Goal: Find specific page/section: Find specific page/section

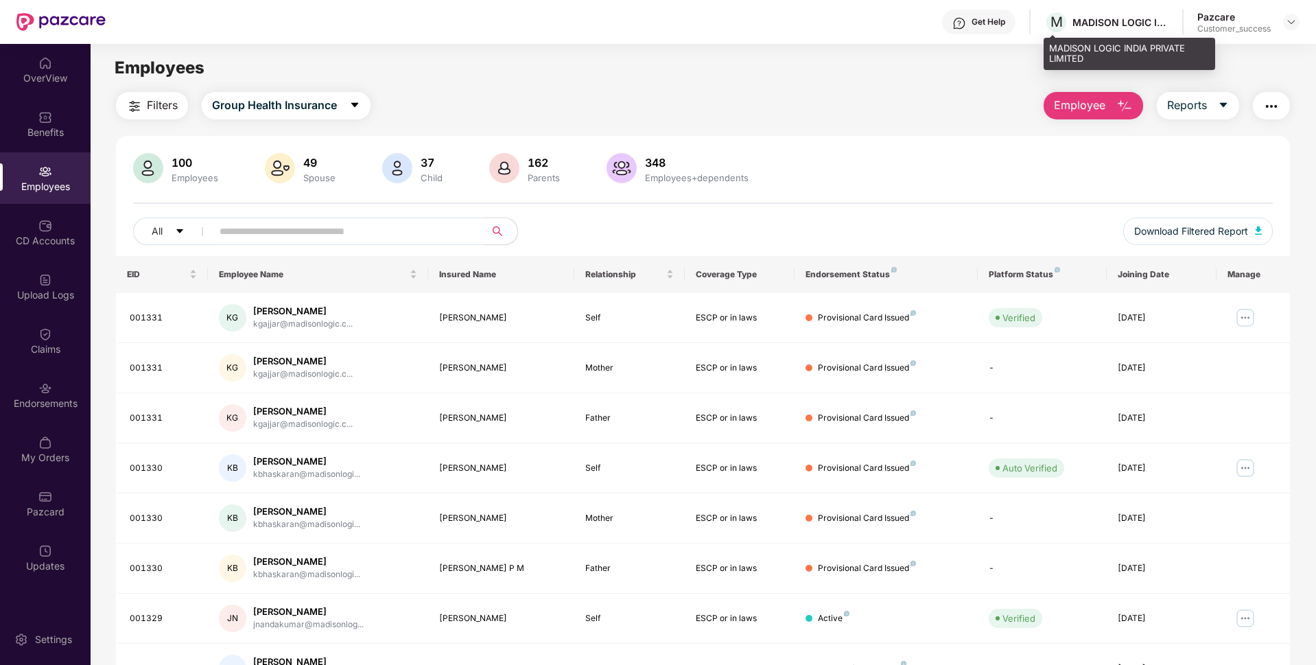
click at [1061, 51] on div "MADISON LOGIC INDIA PRIVATE LIMITED" at bounding box center [1130, 54] width 172 height 32
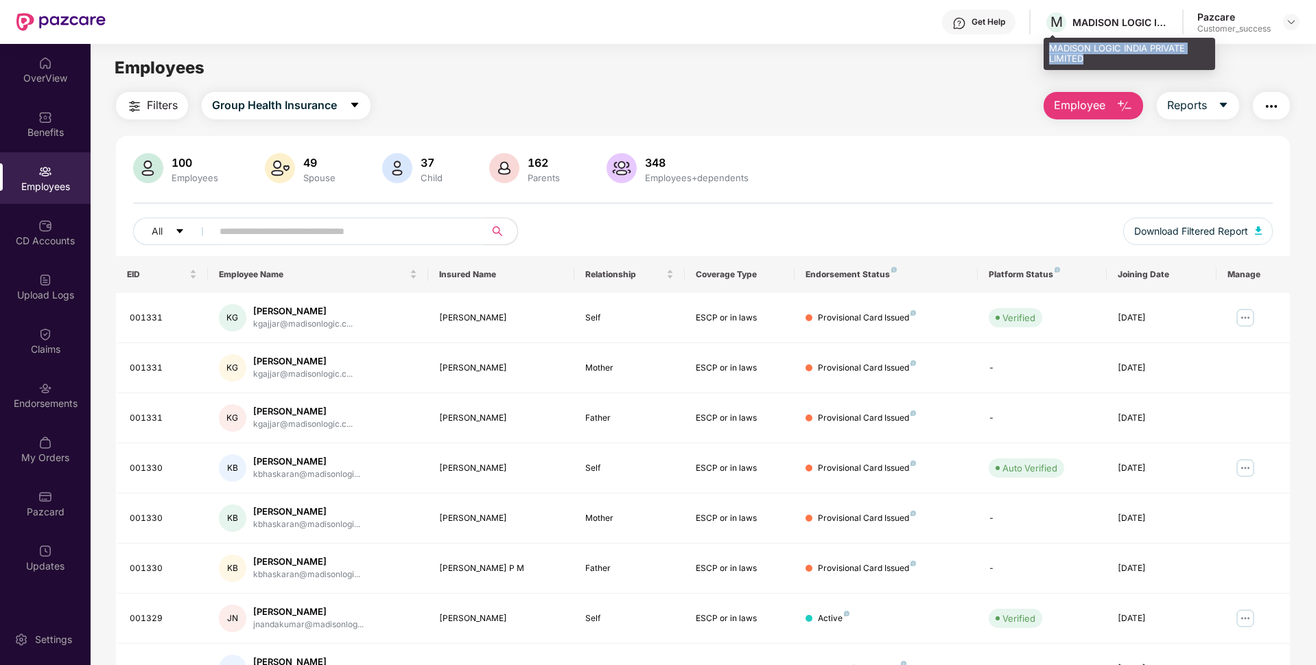
copy div "MADISON LOGIC INDIA PRIVATE LIMITED"
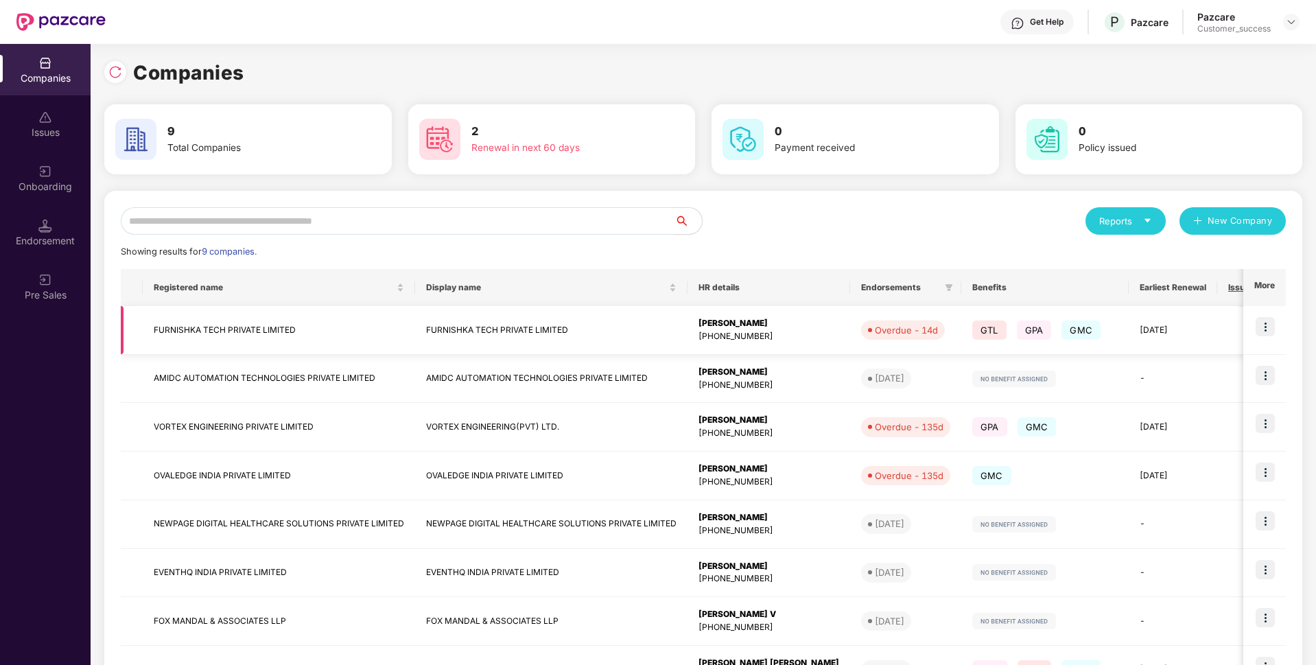
click at [232, 337] on td "FURNISHKA TECH PRIVATE LIMITED" at bounding box center [279, 330] width 272 height 49
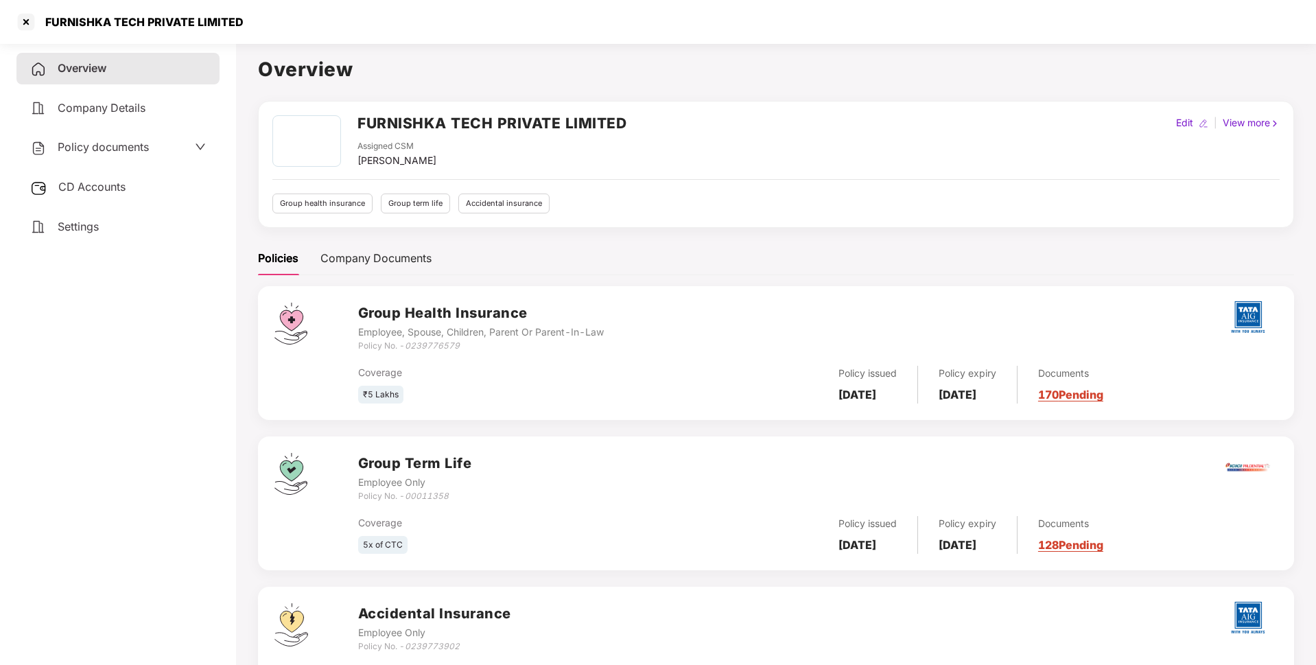
click at [65, 18] on div "FURNISHKA TECH PRIVATE LIMITED" at bounding box center [140, 22] width 207 height 14
copy div "FURNISHKA TECH PRIVATE LIMITED"
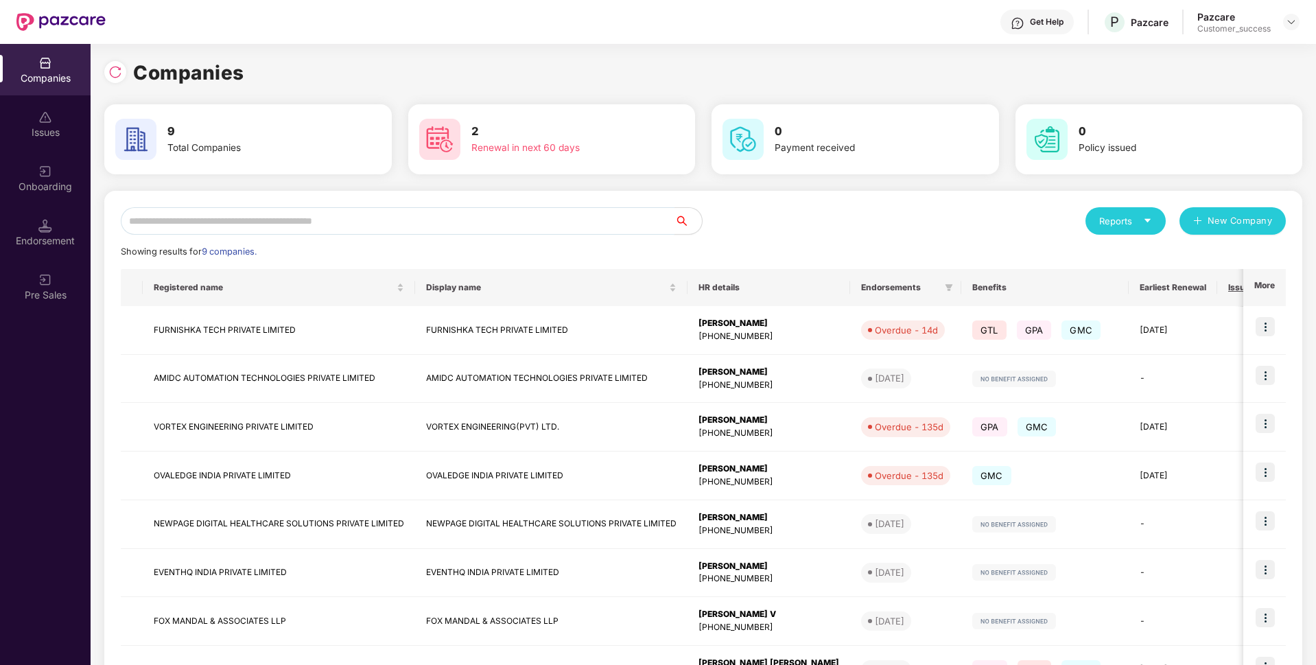
click at [401, 226] on input "text" at bounding box center [398, 220] width 554 height 27
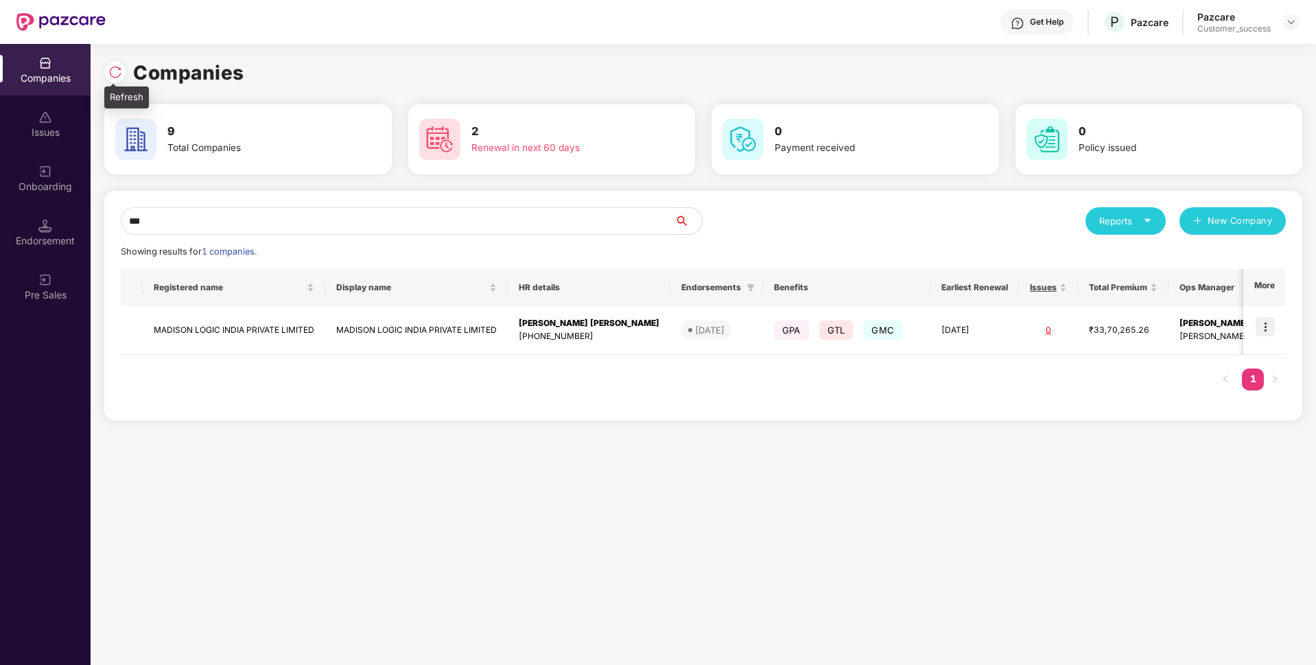
click at [115, 71] on img at bounding box center [115, 72] width 14 height 14
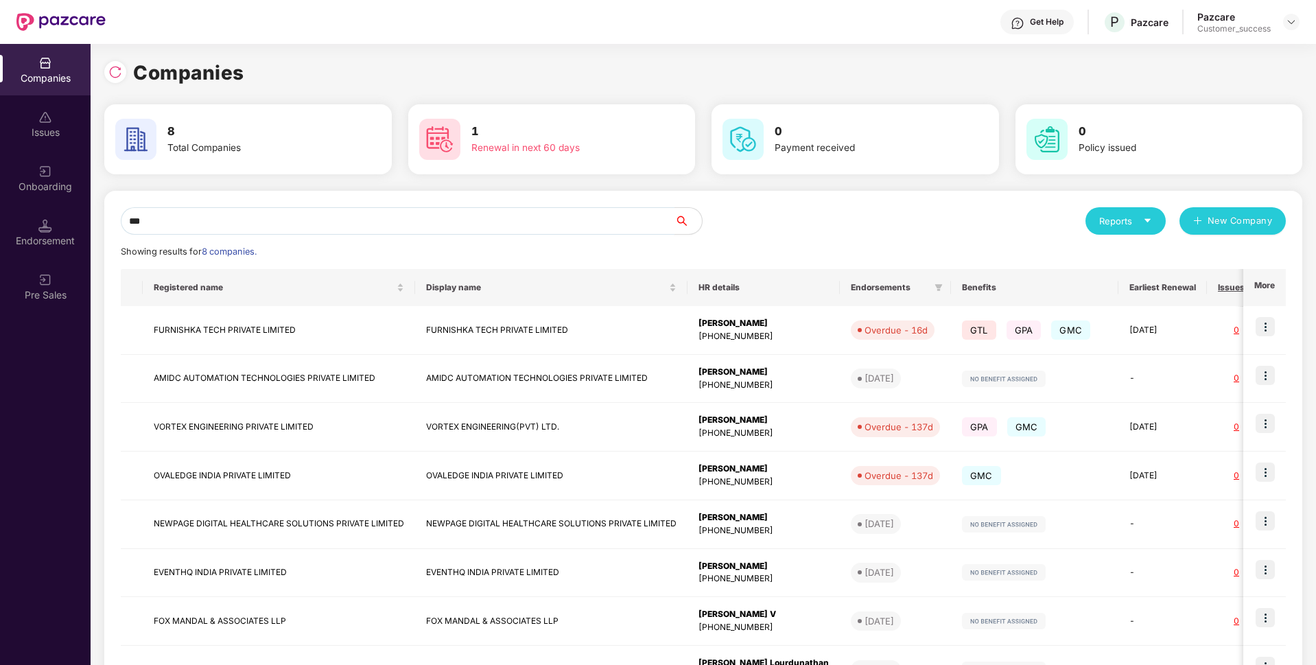
click at [247, 224] on input "***" at bounding box center [398, 220] width 554 height 27
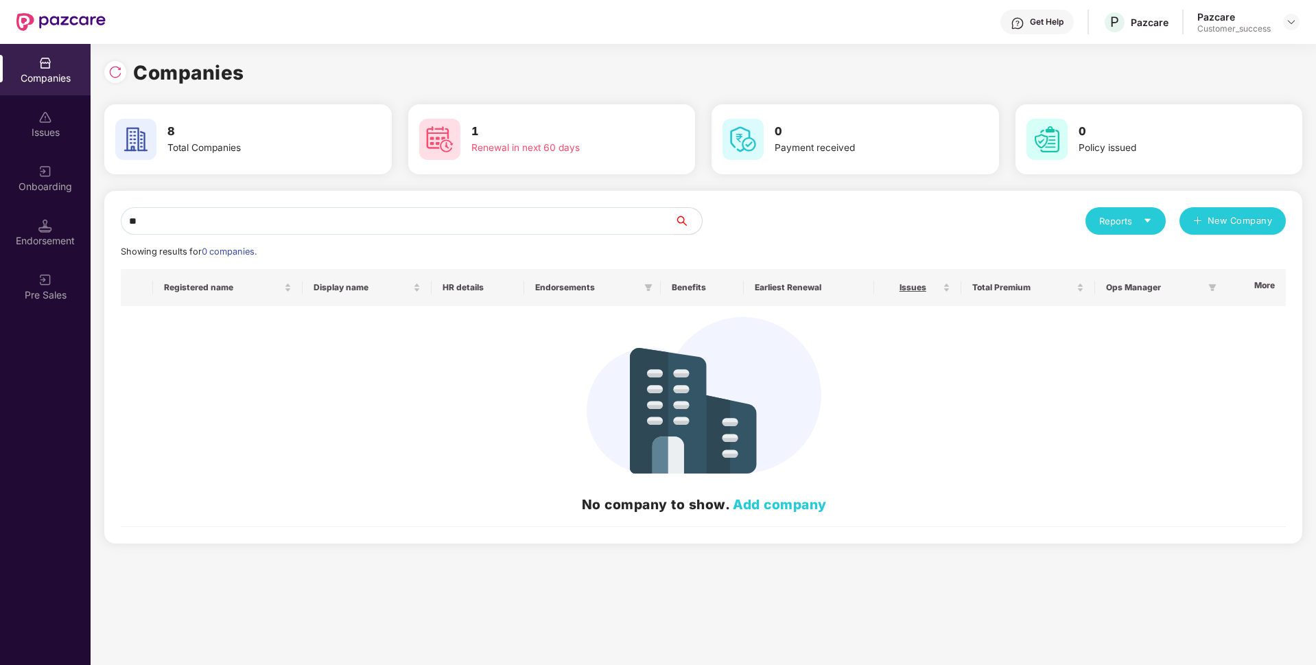
type input "*"
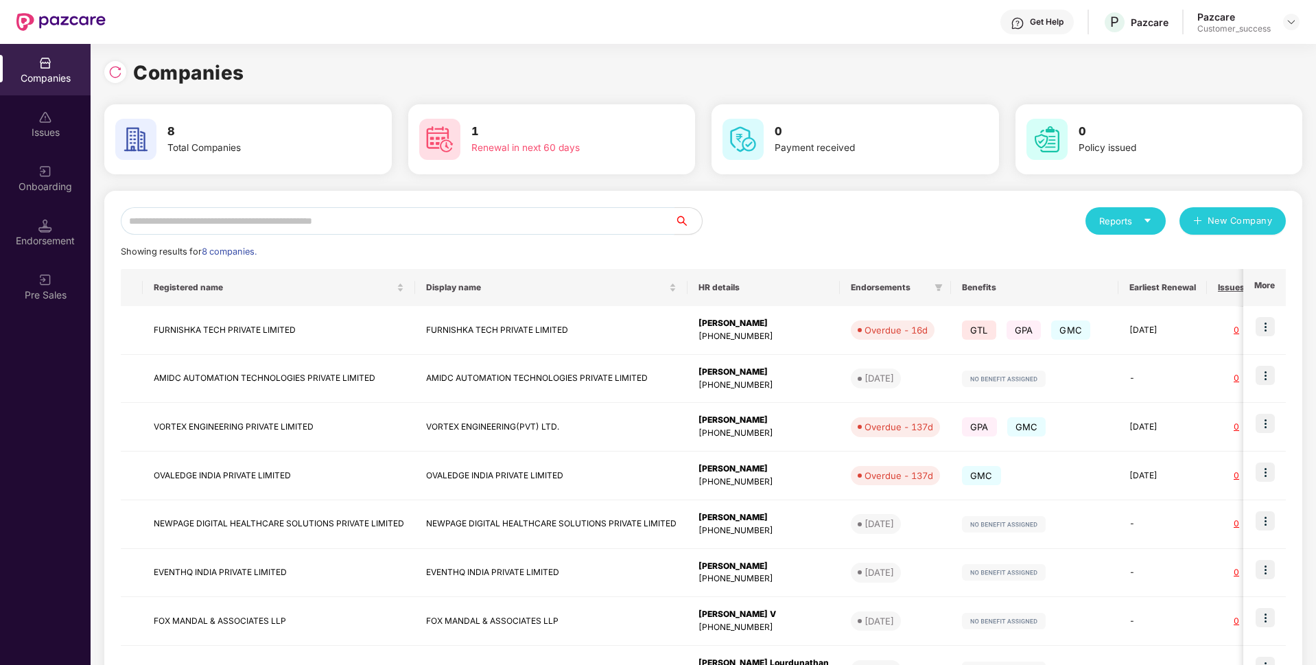
click at [247, 234] on input "text" at bounding box center [398, 220] width 554 height 27
click at [237, 331] on td "FURNISHKA TECH PRIVATE LIMITED" at bounding box center [279, 330] width 272 height 49
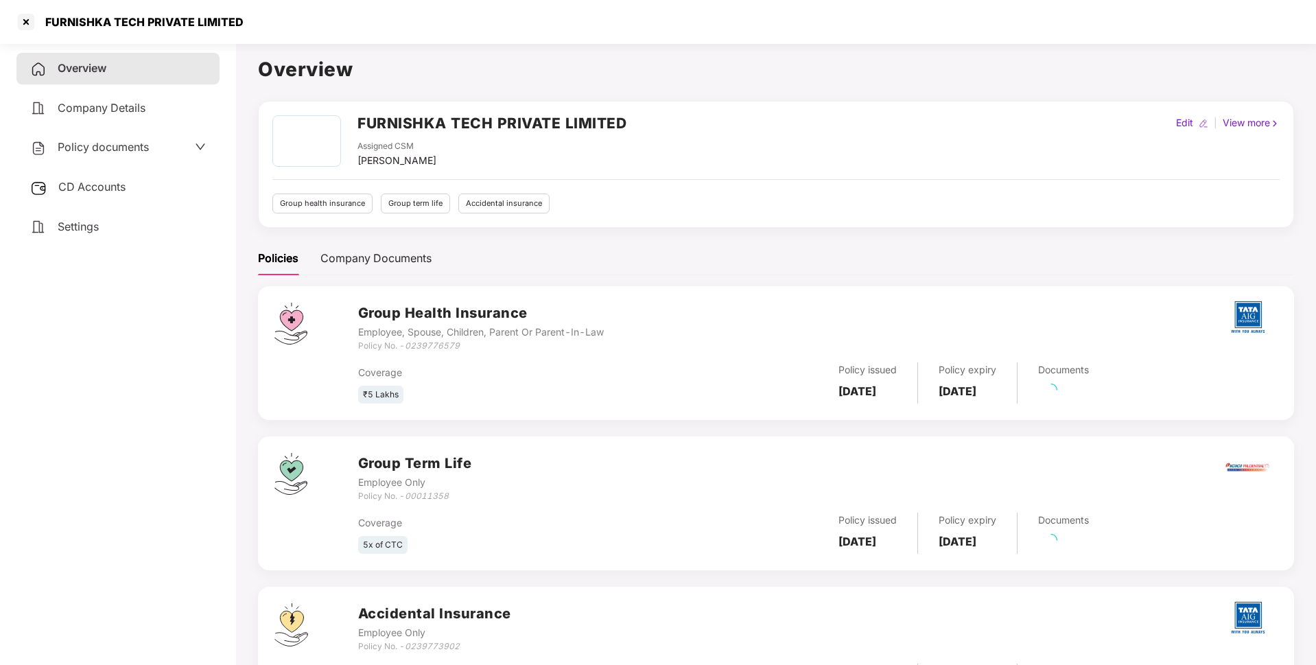
click at [113, 17] on div "FURNISHKA TECH PRIVATE LIMITED" at bounding box center [140, 22] width 207 height 14
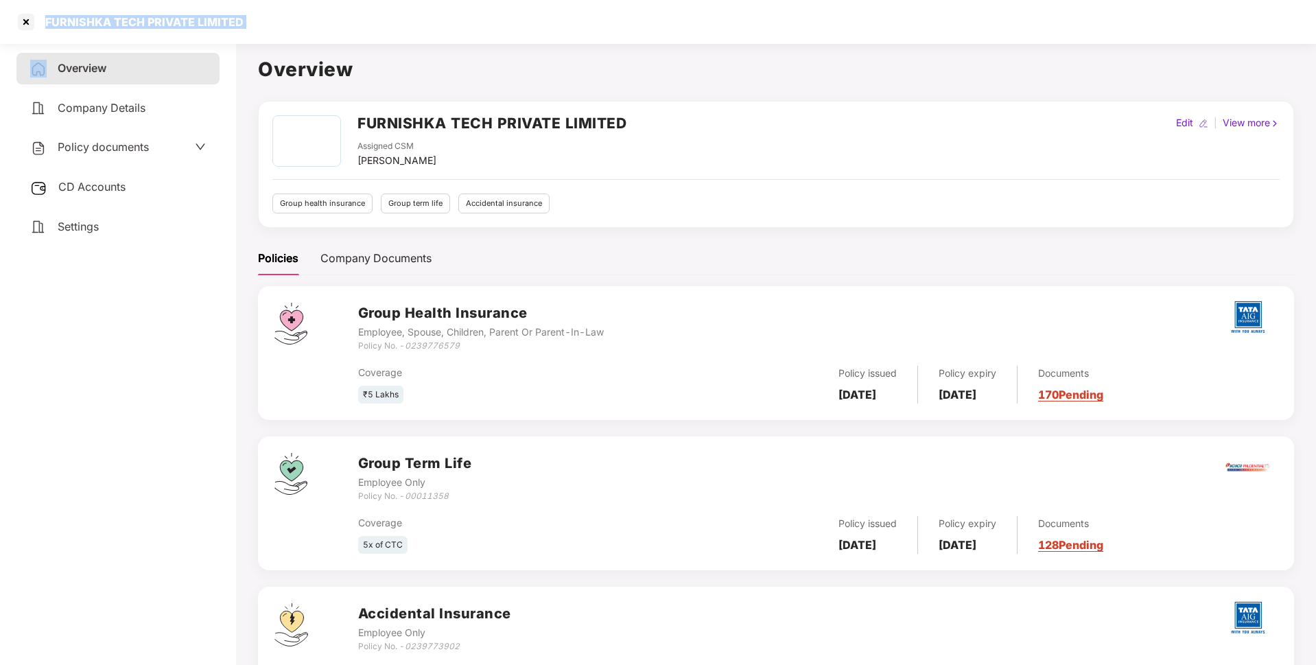
click at [113, 17] on div "FURNISHKA TECH PRIVATE LIMITED" at bounding box center [140, 22] width 207 height 14
copy div "FURNISHKA TECH PRIVATE LIMITED"
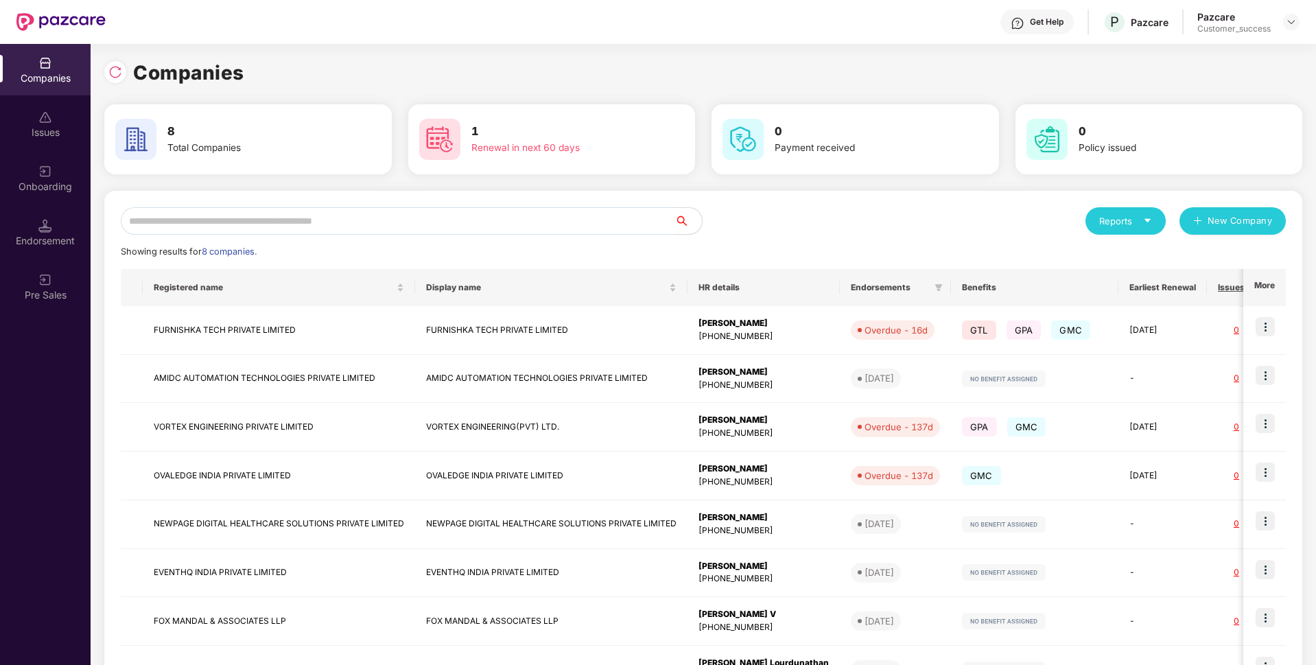
click at [259, 228] on input "text" at bounding box center [398, 220] width 554 height 27
click at [180, 430] on td "VORTEX ENGINEERING PRIVATE LIMITED" at bounding box center [279, 427] width 272 height 49
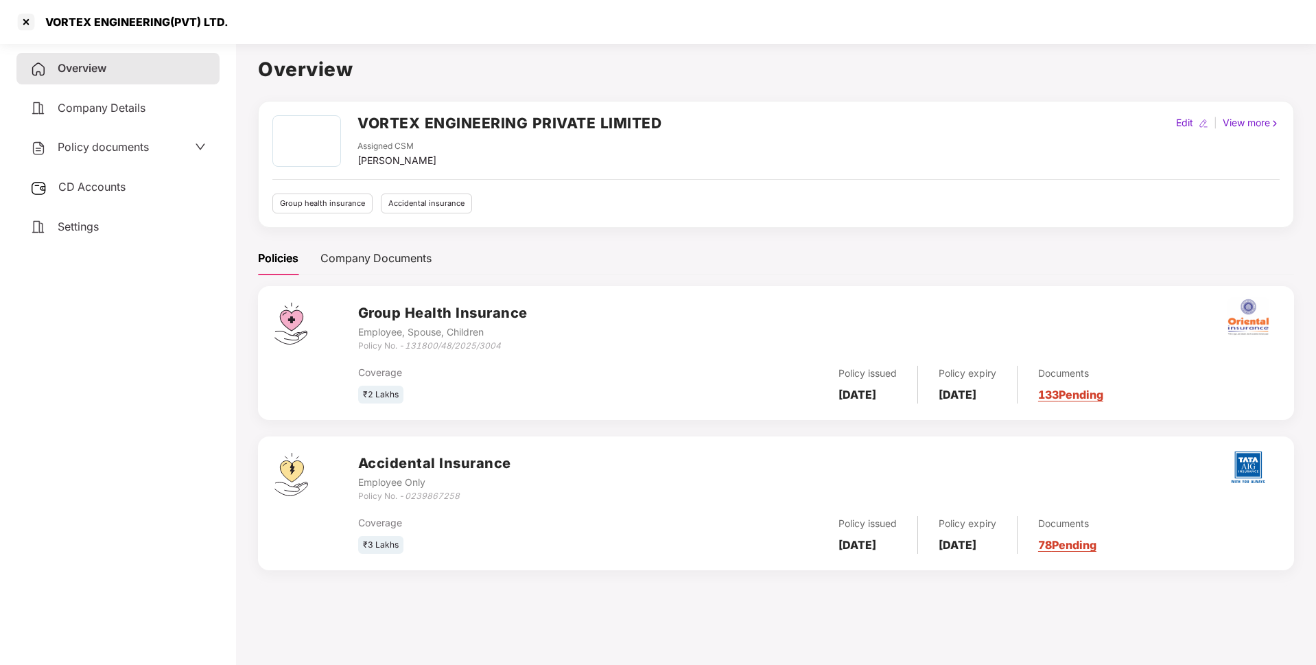
click at [135, 12] on div "VORTEX ENGINEERING(PVT) LTD." at bounding box center [121, 22] width 213 height 22
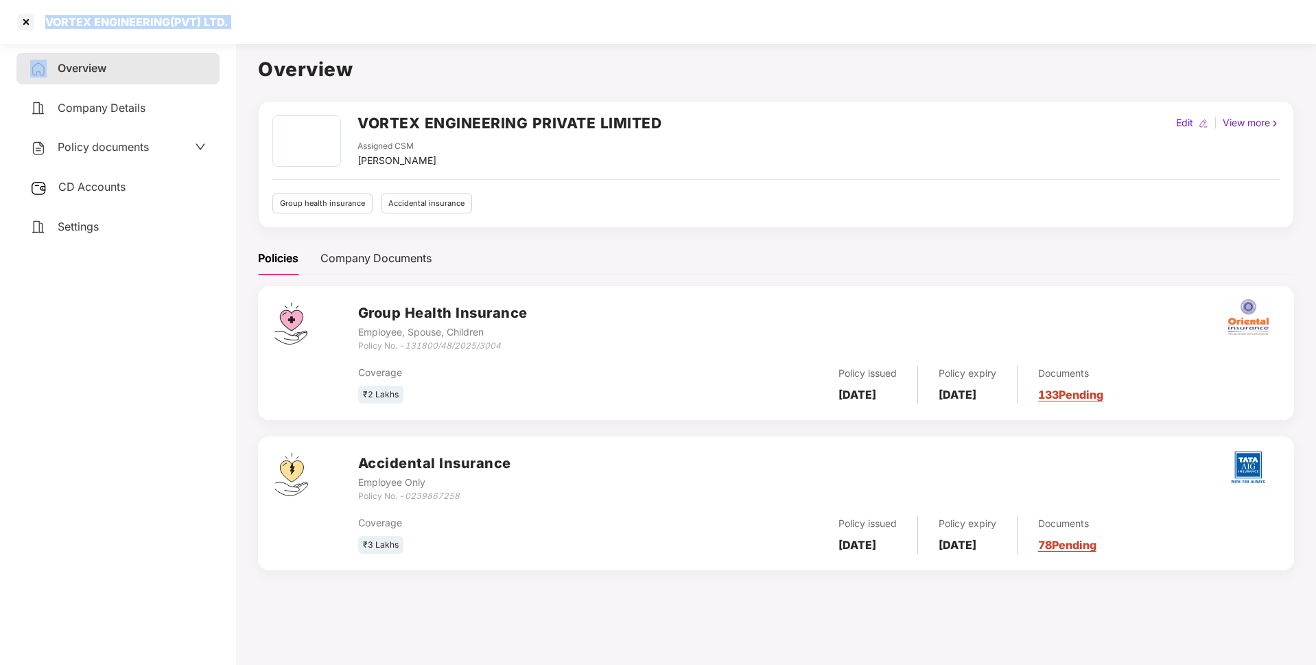
copy div "VORTEX ENGINEERING(PVT) LTD."
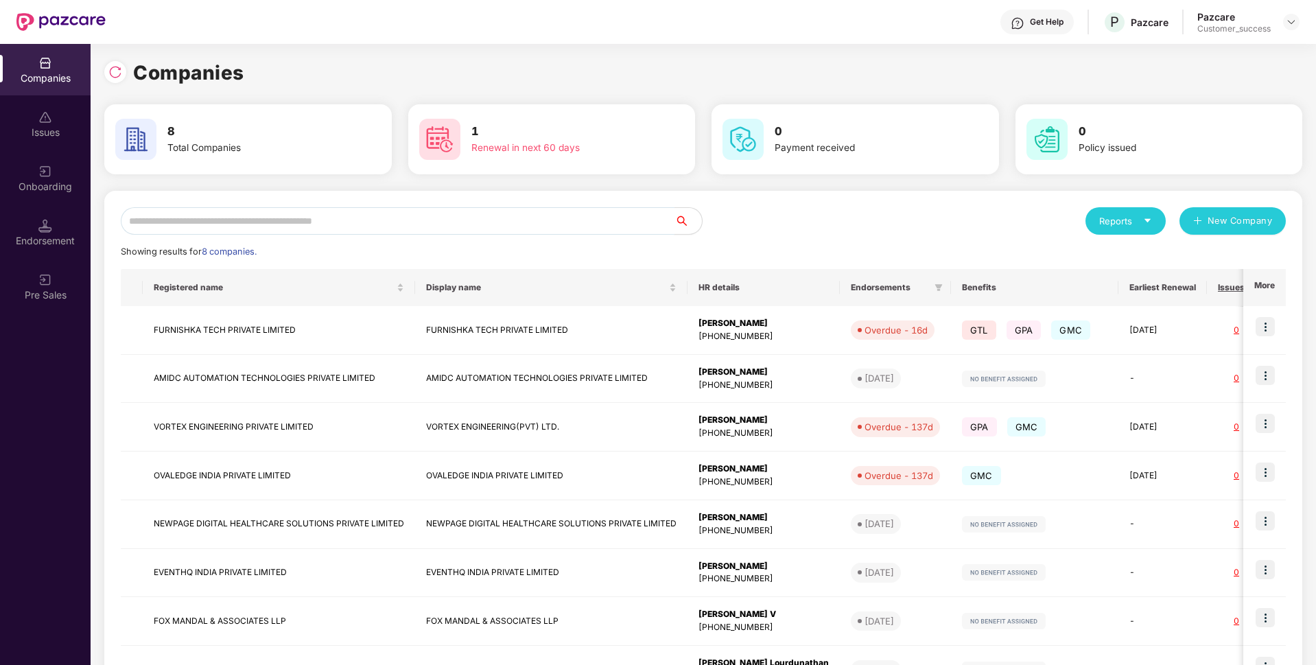
click at [459, 215] on input "text" at bounding box center [398, 220] width 554 height 27
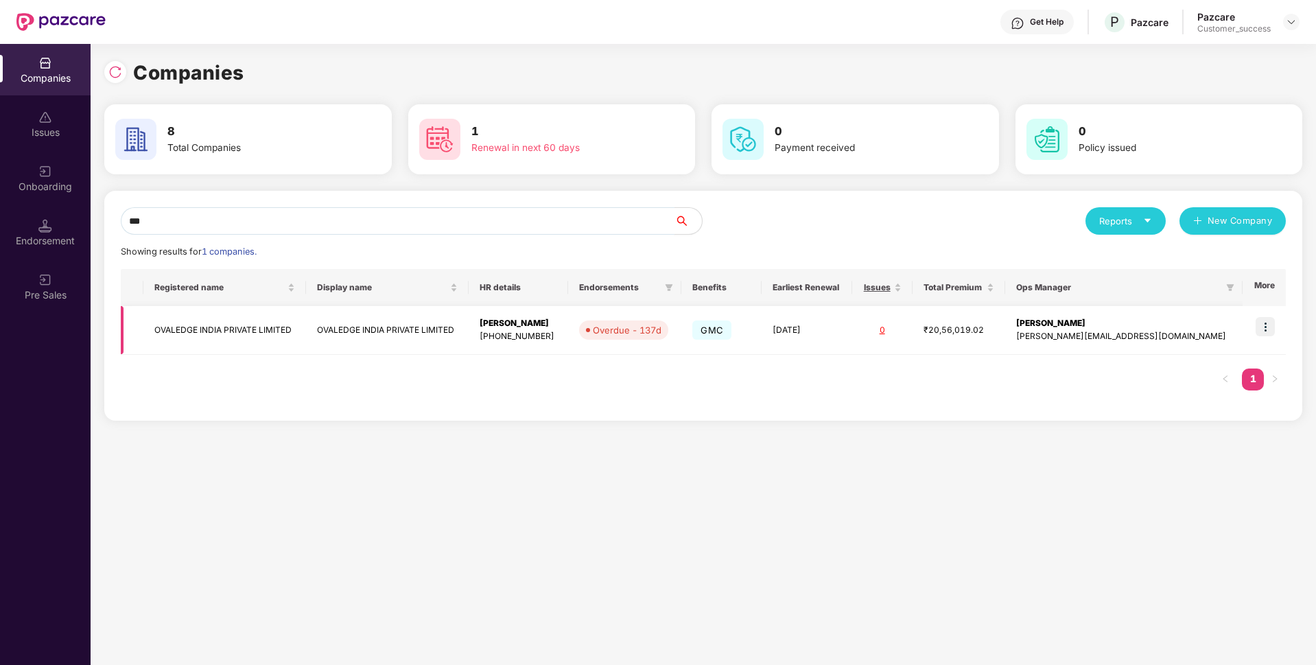
type input "***"
click at [249, 341] on td "OVALEDGE INDIA PRIVATE LIMITED" at bounding box center [224, 330] width 163 height 49
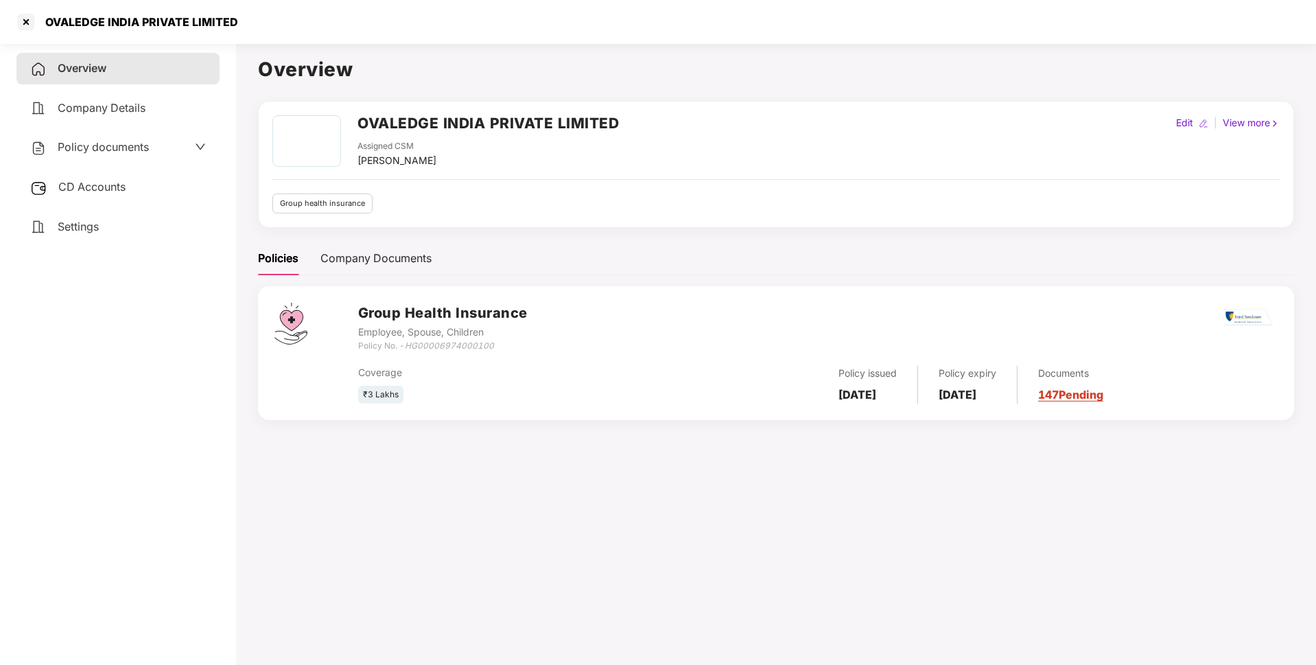
click at [103, 26] on div "OVALEDGE INDIA PRIVATE LIMITED" at bounding box center [137, 22] width 201 height 14
copy div "OVALEDGE INDIA PRIVATE LIMITED"
